Goal: Information Seeking & Learning: Learn about a topic

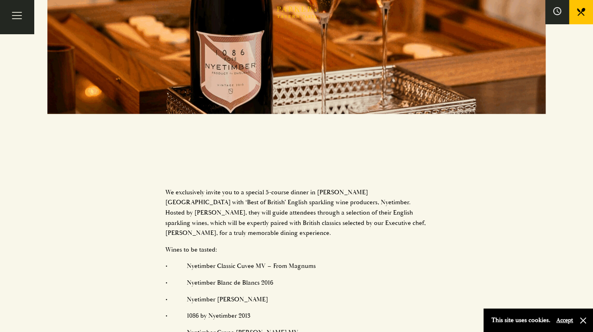
scroll to position [359, 0]
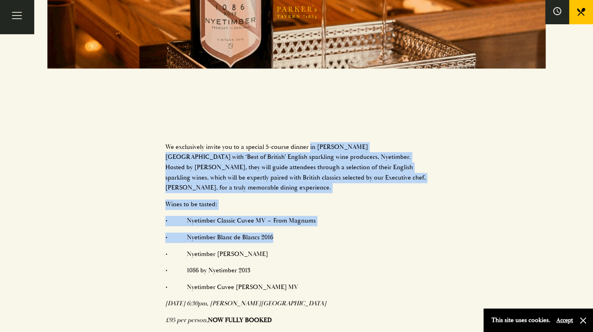
drag, startPoint x: 309, startPoint y: 150, endPoint x: 334, endPoint y: 226, distance: 79.6
click at [334, 226] on div "We exclusively invite you to a special 5-course dinner in Parker’s Tavern with …" at bounding box center [296, 102] width 593 height 629
click at [333, 233] on p "• Nyetimber Blanc de Blancs 2016" at bounding box center [296, 238] width 263 height 10
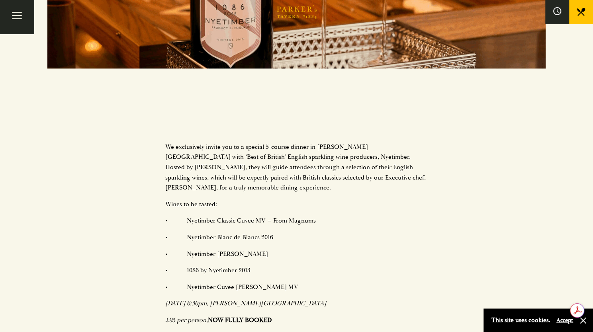
scroll to position [0, 0]
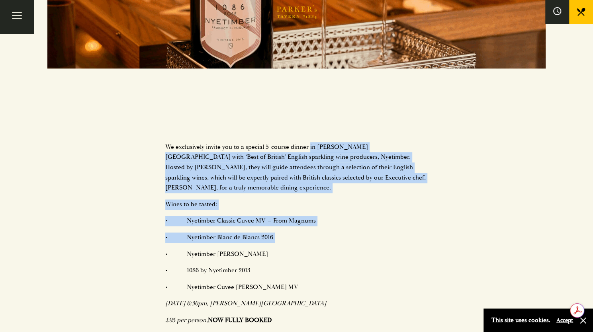
drag, startPoint x: 332, startPoint y: 224, endPoint x: 310, endPoint y: 135, distance: 92.0
click at [310, 137] on div "We exclusively invite you to a special 5-course dinner in Parker’s Tavern with …" at bounding box center [296, 102] width 593 height 629
click at [310, 135] on div "We exclusively invite you to a special 5-course dinner in Parker’s Tavern with …" at bounding box center [296, 102] width 593 height 629
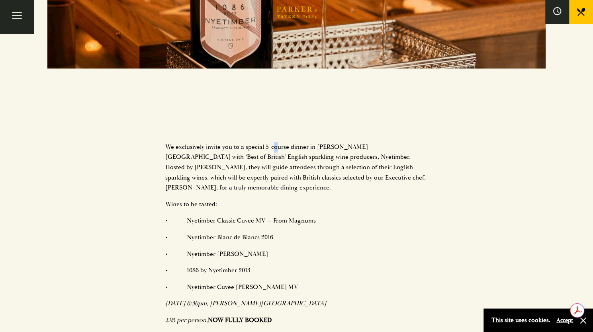
click at [274, 127] on div "We exclusively invite you to a special 5-course dinner in Parker’s Tavern with …" at bounding box center [296, 102] width 593 height 629
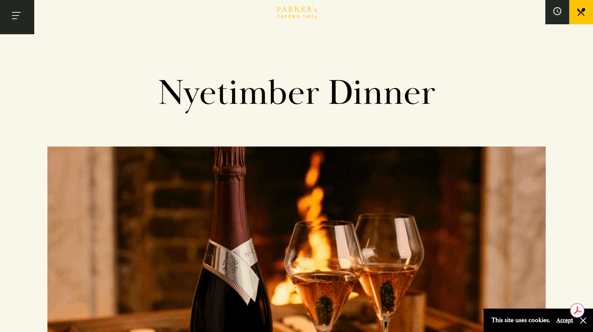
click at [24, 25] on button "Toggle navigation" at bounding box center [17, 17] width 34 height 34
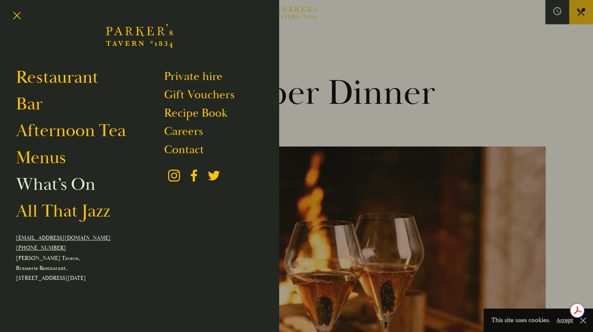
click at [57, 179] on link "What’s On" at bounding box center [55, 184] width 79 height 22
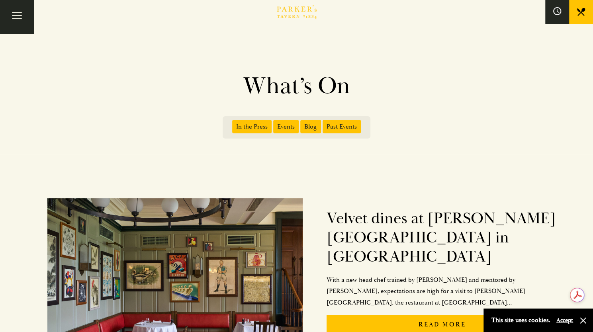
click at [282, 127] on span "Events" at bounding box center [286, 127] width 26 height 14
click at [275, 124] on input "Events" at bounding box center [275, 124] width 0 height 0
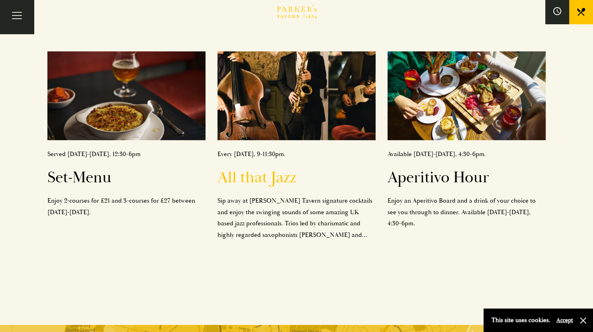
scroll to position [159, 0]
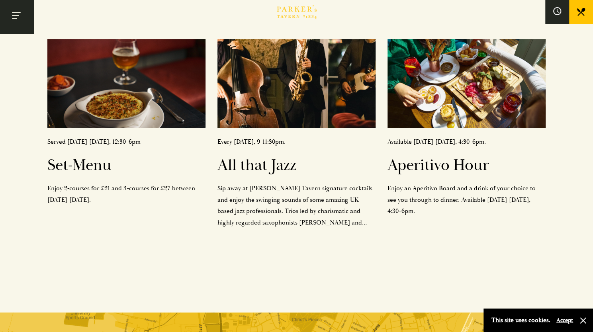
click at [21, 23] on button "Toggle navigation" at bounding box center [17, 17] width 34 height 34
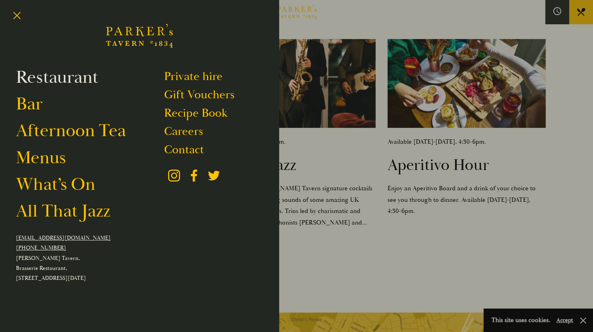
click at [40, 84] on link "Restaurant" at bounding box center [57, 77] width 82 height 22
